Goal: Information Seeking & Learning: Learn about a topic

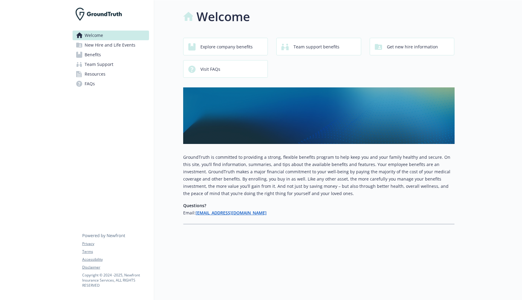
click at [105, 41] on span "New Hire and Life Events" at bounding box center [110, 45] width 51 height 10
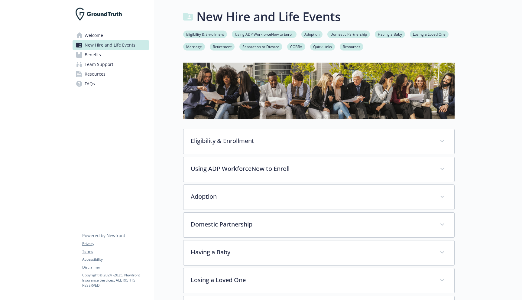
click at [98, 57] on span "Benefits" at bounding box center [93, 55] width 16 height 10
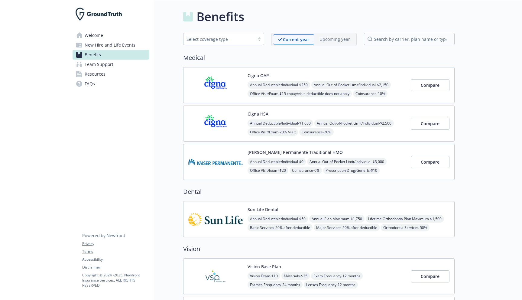
click at [225, 90] on img at bounding box center [215, 85] width 54 height 26
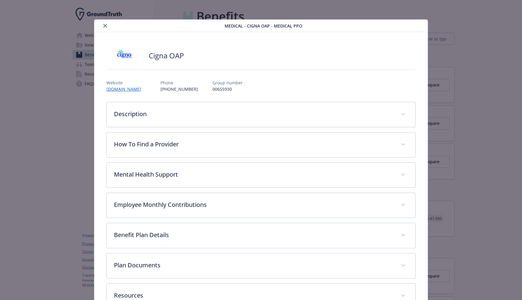
scroll to position [18, 0]
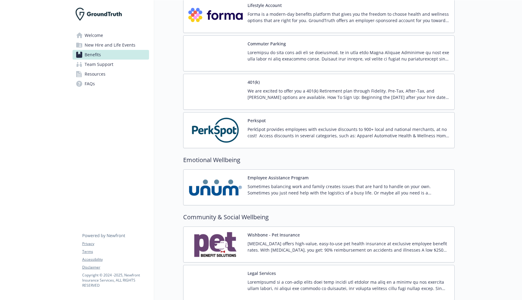
scroll to position [803, 0]
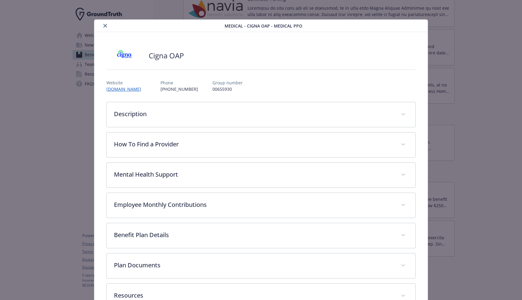
scroll to position [18, 0]
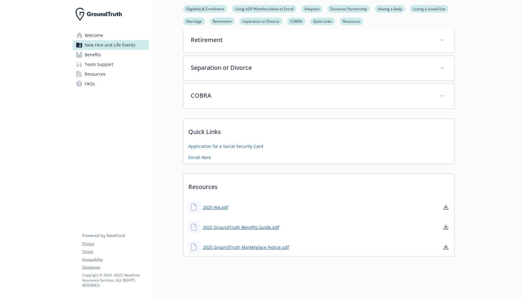
scroll to position [0, 0]
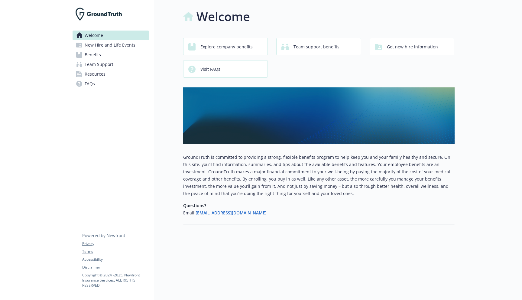
click at [111, 75] on link "Resources" at bounding box center [111, 74] width 76 height 10
